Goal: Task Accomplishment & Management: Use online tool/utility

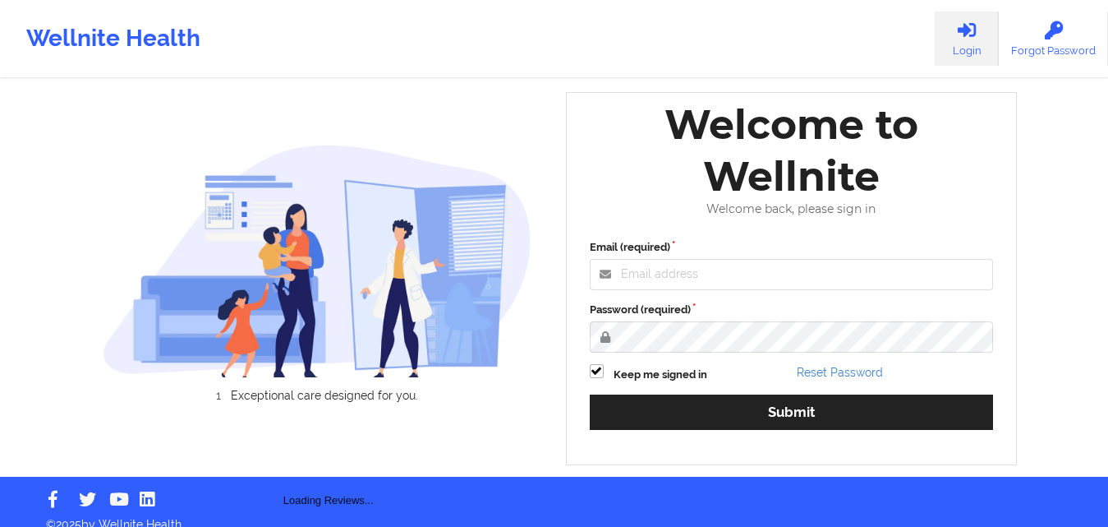
click at [655, 354] on div "Email (required) Password (required) Keep me signed in Reset Password Submit" at bounding box center [791, 340] width 427 height 225
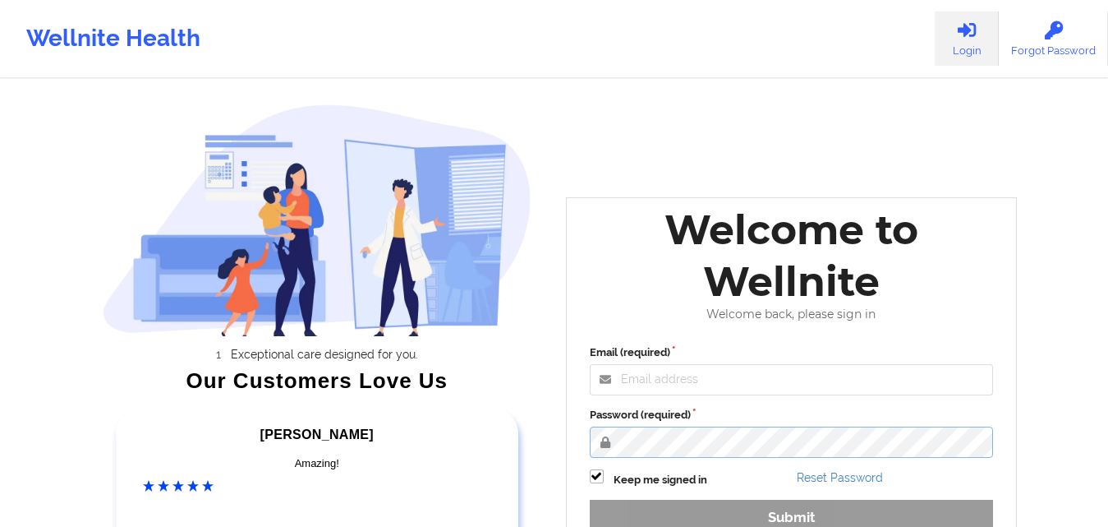
scroll to position [164, 0]
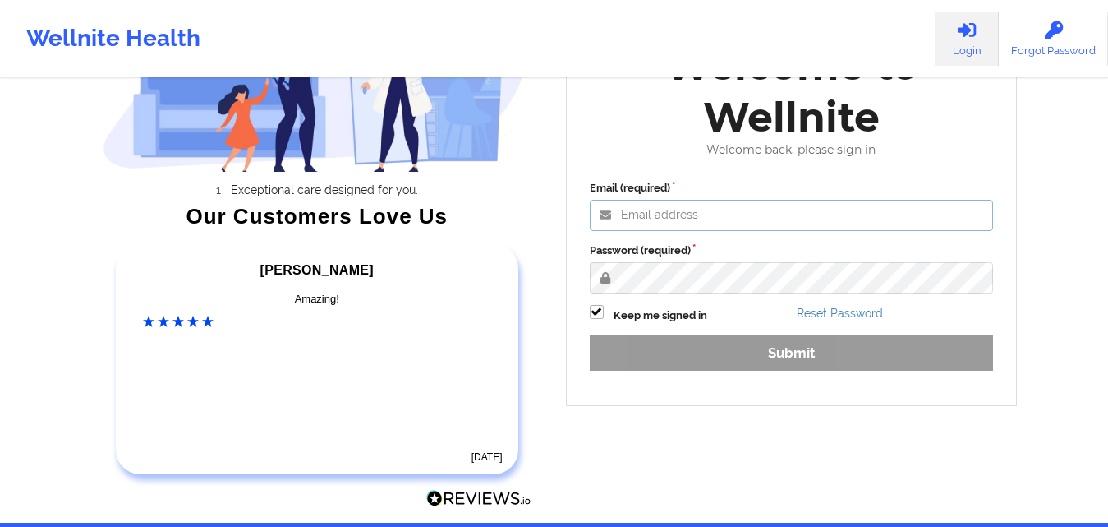
click at [670, 216] on input "Email (required)" at bounding box center [792, 215] width 404 height 31
click at [677, 223] on input "s" at bounding box center [792, 215] width 404 height 31
type input "[EMAIL_ADDRESS][DOMAIN_NAME]"
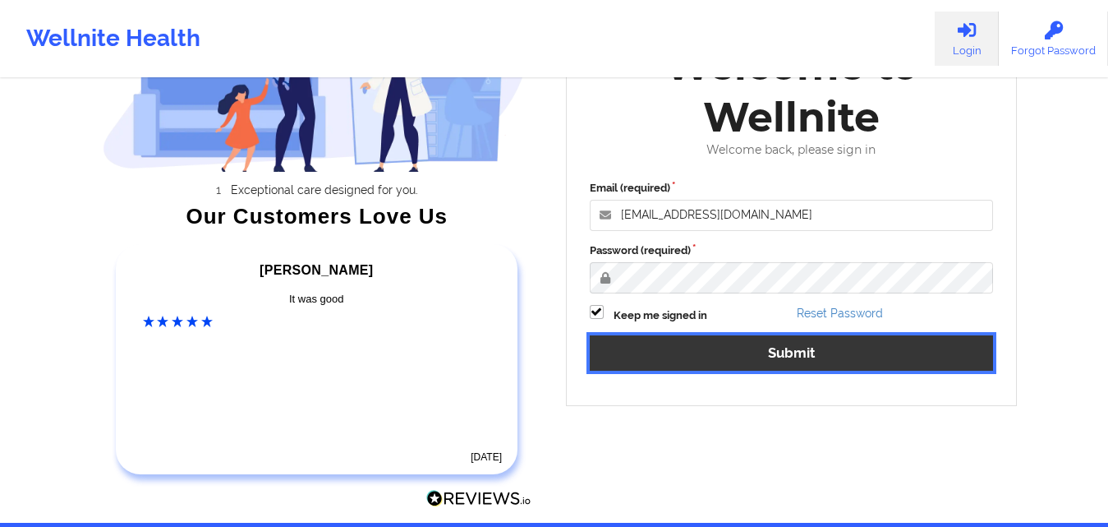
click at [683, 357] on button "Submit" at bounding box center [792, 352] width 404 height 35
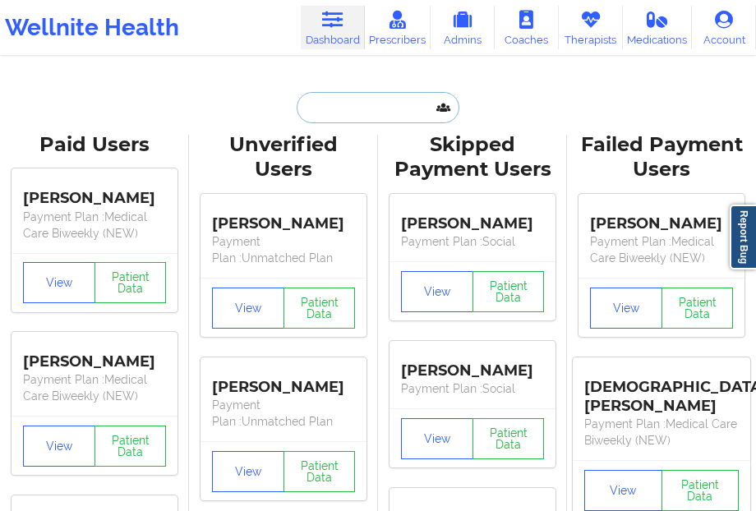
click at [325, 108] on input "text" at bounding box center [378, 107] width 163 height 31
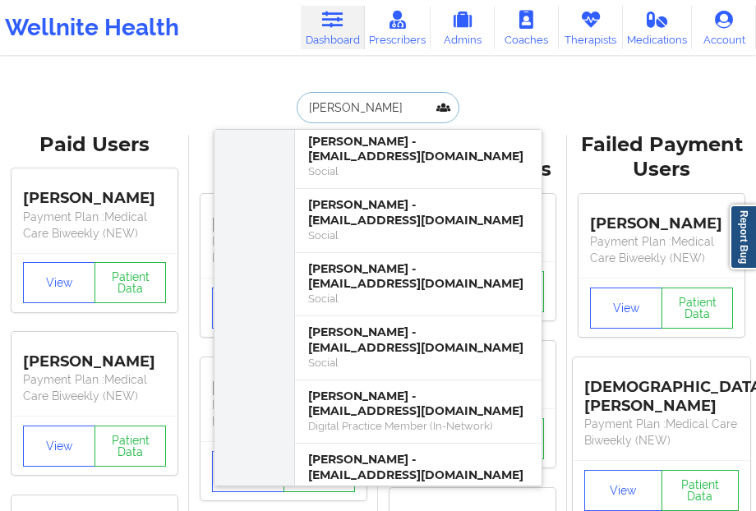
scroll to position [1561, 0]
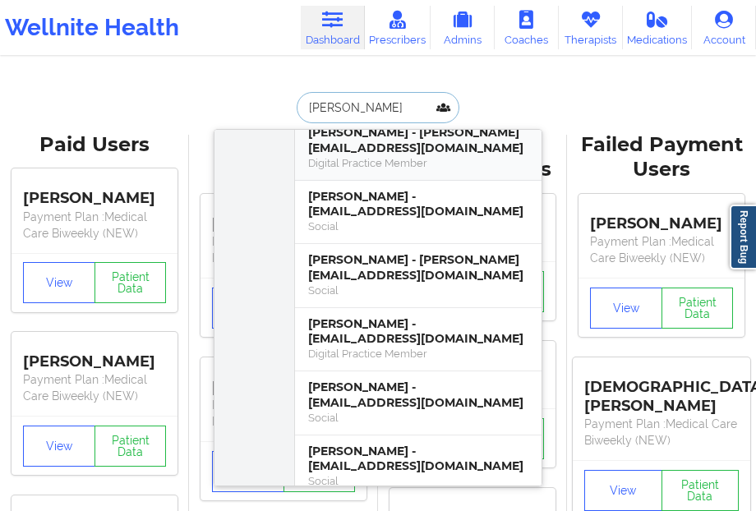
type input "[PERSON_NAME]"
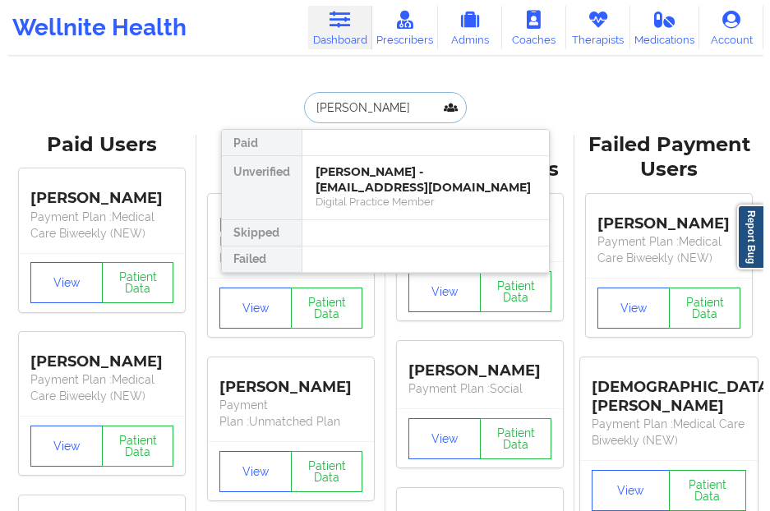
scroll to position [0, 0]
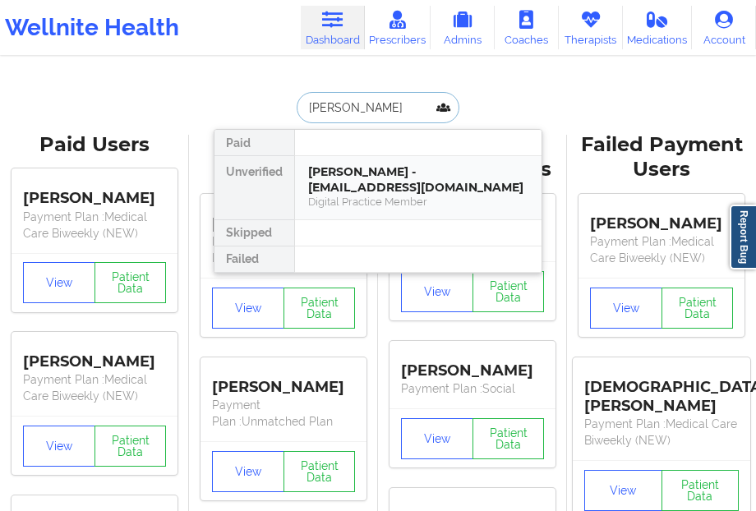
click at [333, 185] on div "[PERSON_NAME] - [EMAIL_ADDRESS][DOMAIN_NAME]" at bounding box center [418, 179] width 220 height 30
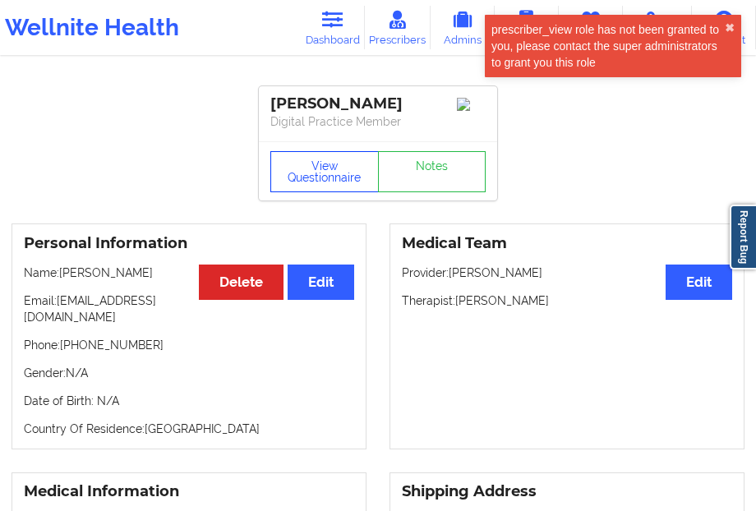
click at [316, 189] on button "View Questionnaire" at bounding box center [324, 171] width 108 height 41
click at [321, 174] on div "View Questionnaire Notes" at bounding box center [377, 171] width 215 height 41
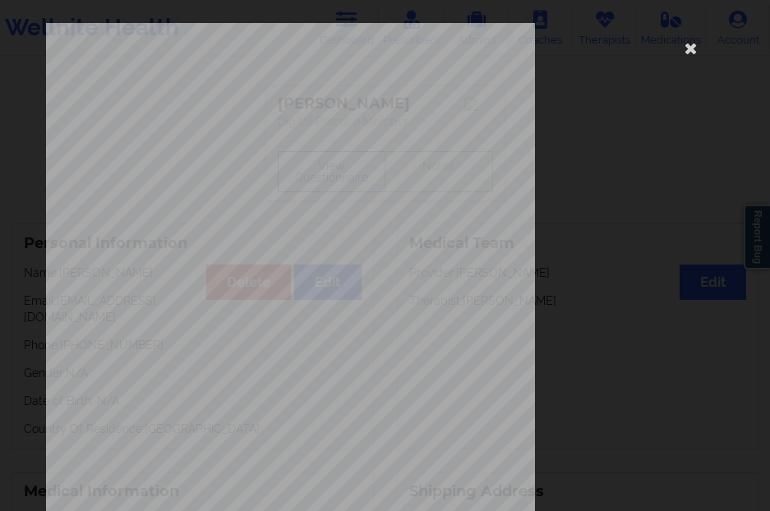
scroll to position [273, 0]
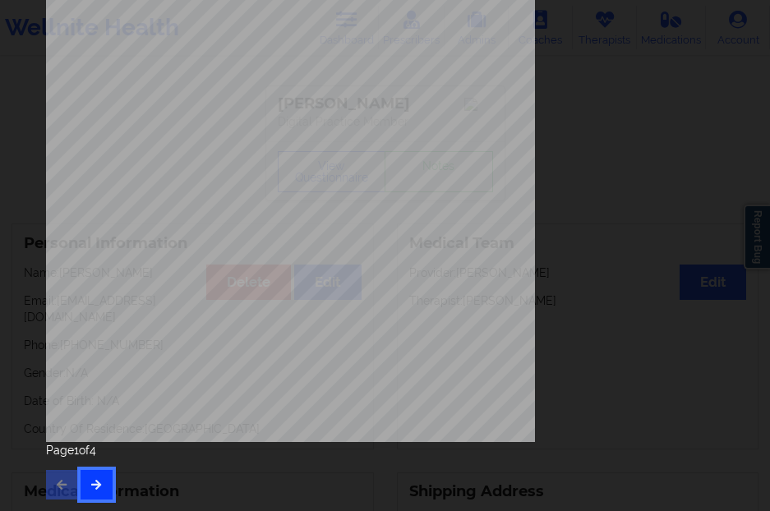
click at [106, 479] on button "button" at bounding box center [97, 485] width 32 height 30
click at [113, 478] on div "Page 2 of 4" at bounding box center [385, 471] width 678 height 58
click at [104, 485] on button "button" at bounding box center [97, 485] width 32 height 30
click at [94, 491] on button "button" at bounding box center [97, 485] width 32 height 30
click at [63, 477] on button "button" at bounding box center [62, 485] width 32 height 30
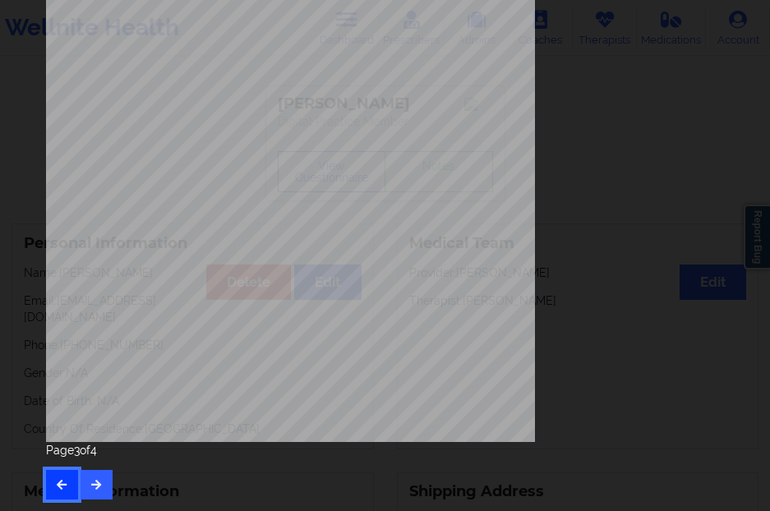
click at [58, 497] on button "button" at bounding box center [62, 485] width 32 height 30
click at [66, 472] on button "button" at bounding box center [62, 485] width 32 height 30
click at [65, 479] on div "Page 1 of 4" at bounding box center [385, 471] width 678 height 58
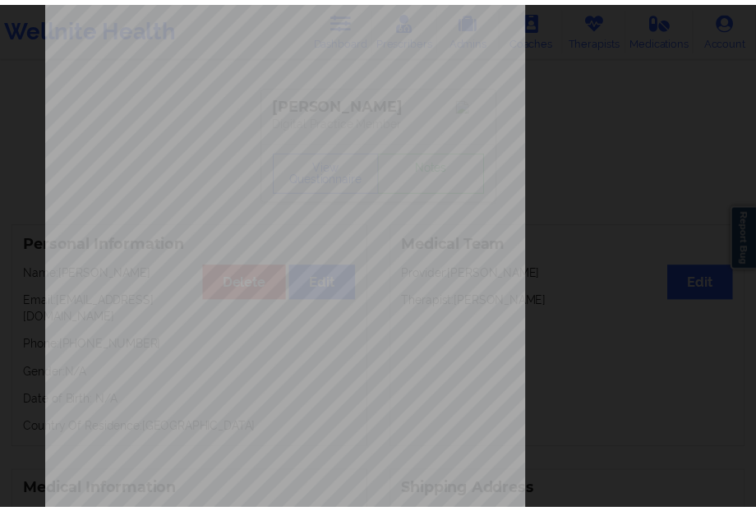
scroll to position [26, 0]
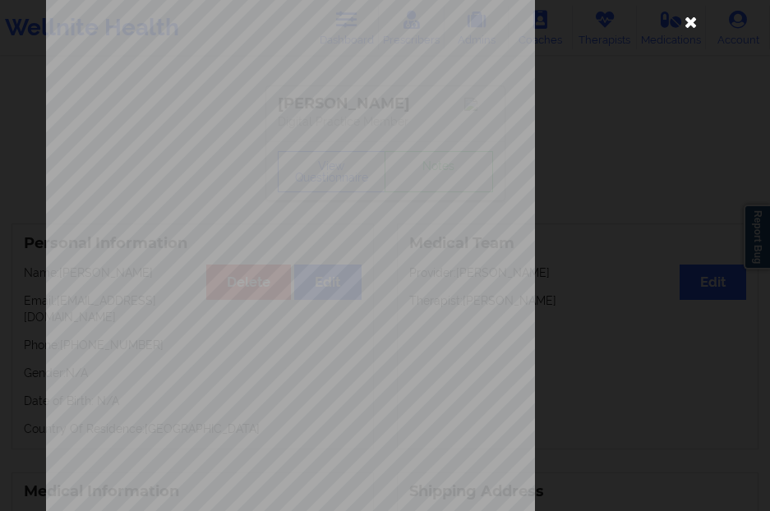
click at [683, 31] on icon at bounding box center [691, 21] width 26 height 26
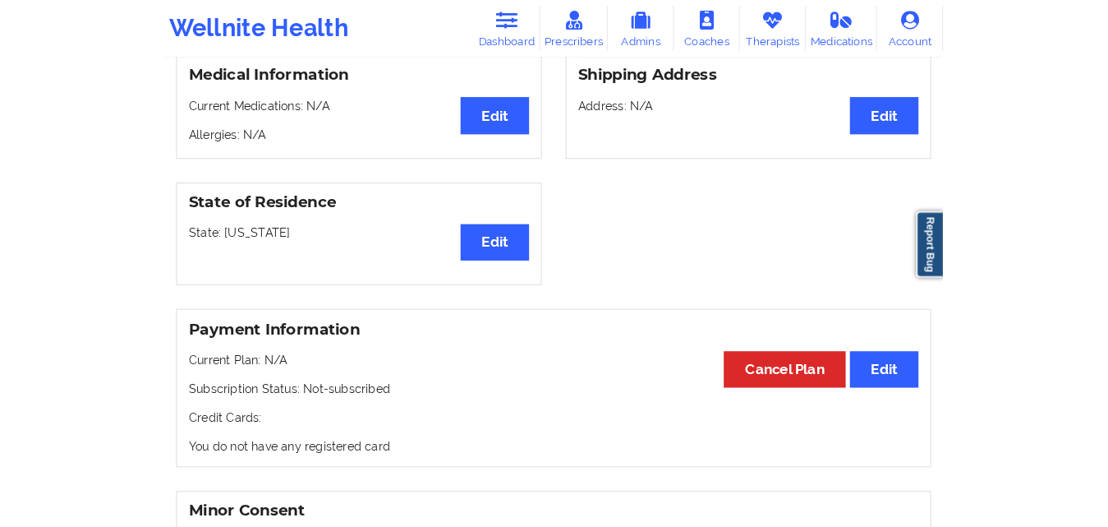
scroll to position [493, 0]
